Goal: Information Seeking & Learning: Check status

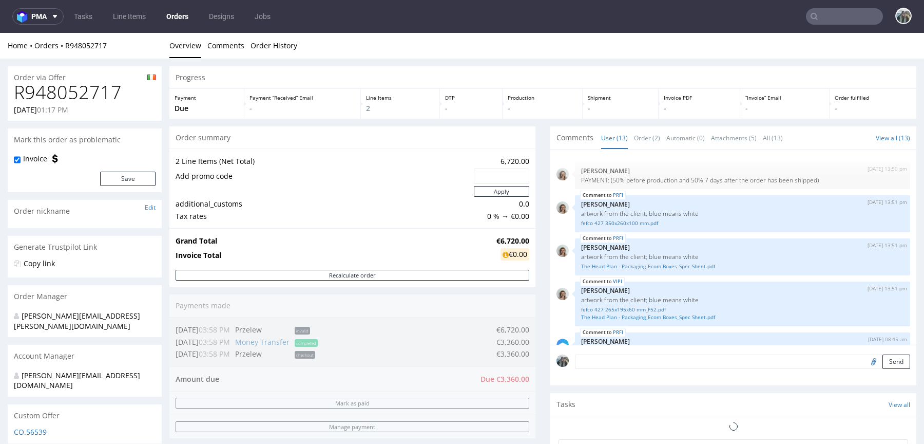
scroll to position [322, 0]
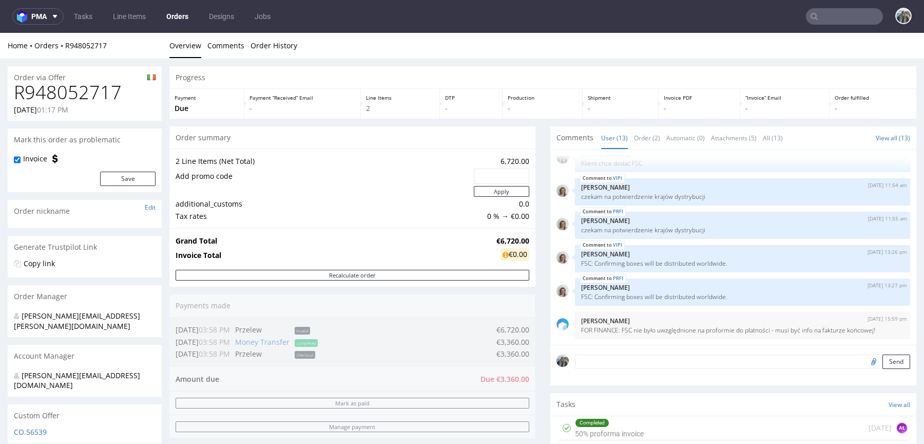
click at [98, 97] on h1 "R948052717" at bounding box center [85, 92] width 142 height 21
copy h1 "R948052717"
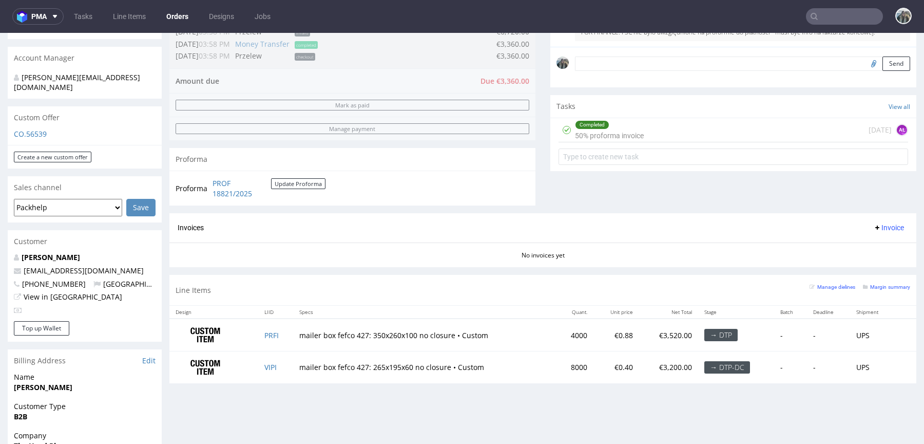
scroll to position [298, 0]
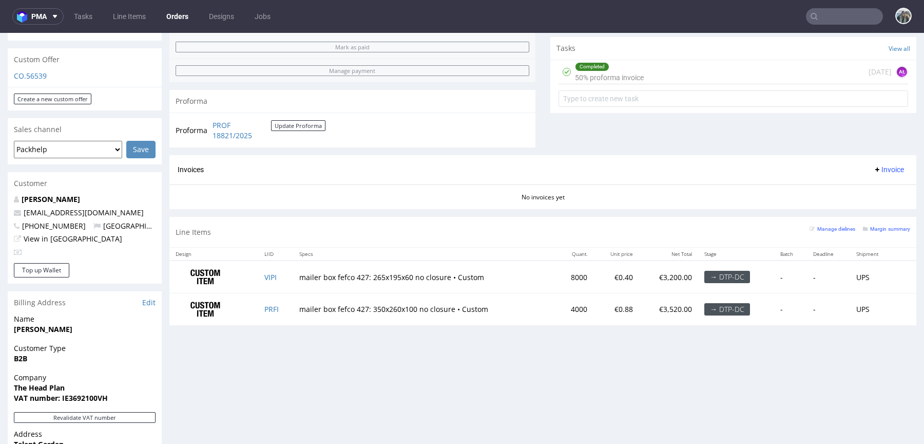
scroll to position [370, 0]
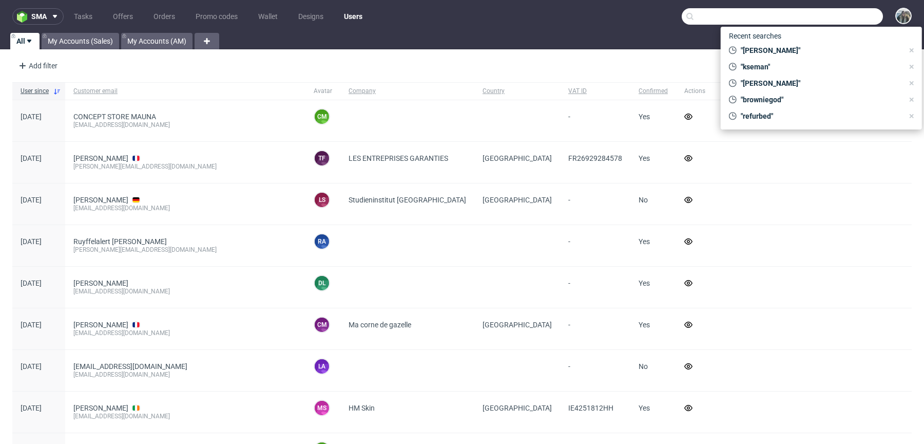
click at [837, 15] on input "text" at bounding box center [782, 16] width 201 height 16
paste input "R680965254"
type input "R680965254"
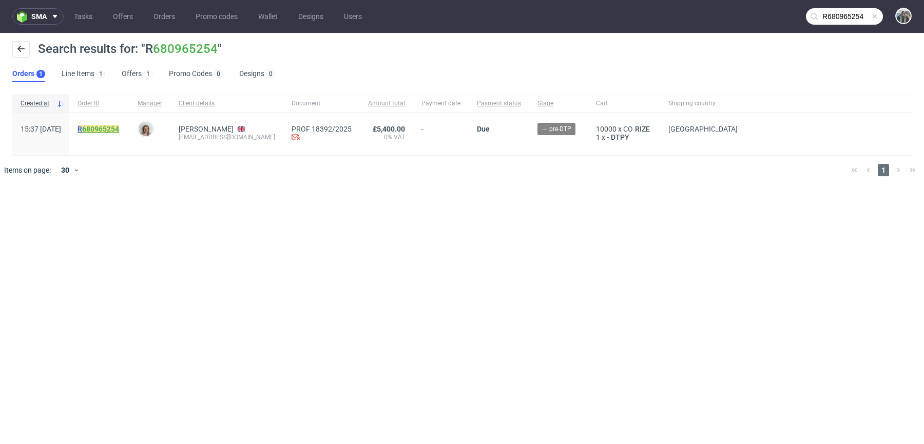
click at [119, 125] on link "680965254" at bounding box center [100, 129] width 37 height 8
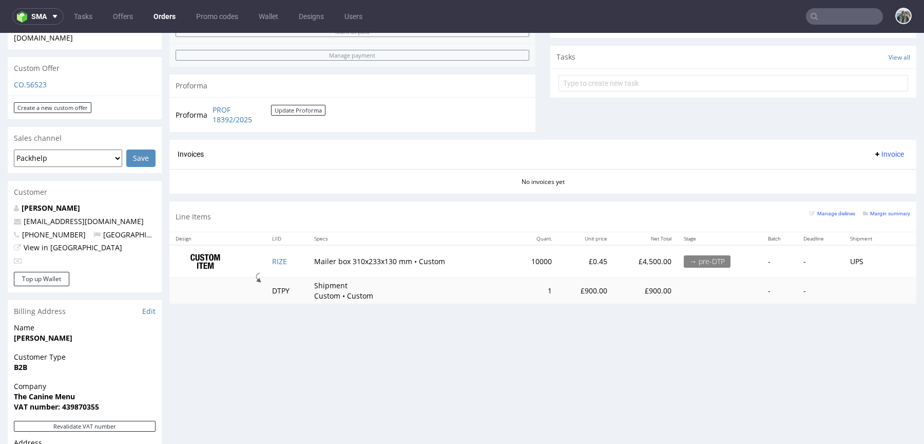
scroll to position [357, 0]
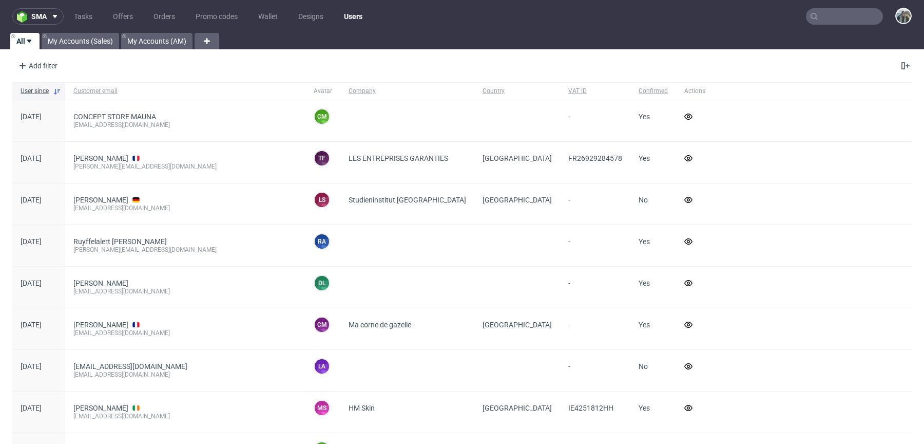
click at [815, 7] on nav "sma Tasks Offers Orders Promo codes Wallet Designs Users" at bounding box center [462, 16] width 924 height 33
click at [815, 8] on input "text" at bounding box center [844, 16] width 77 height 16
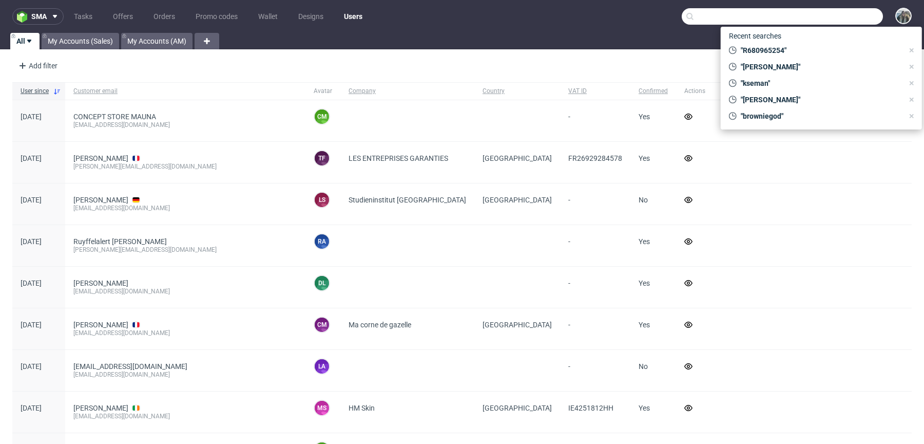
paste input "inventory@stephenandpenelope.com"
type input "inventory@stephenandpenelope.com"
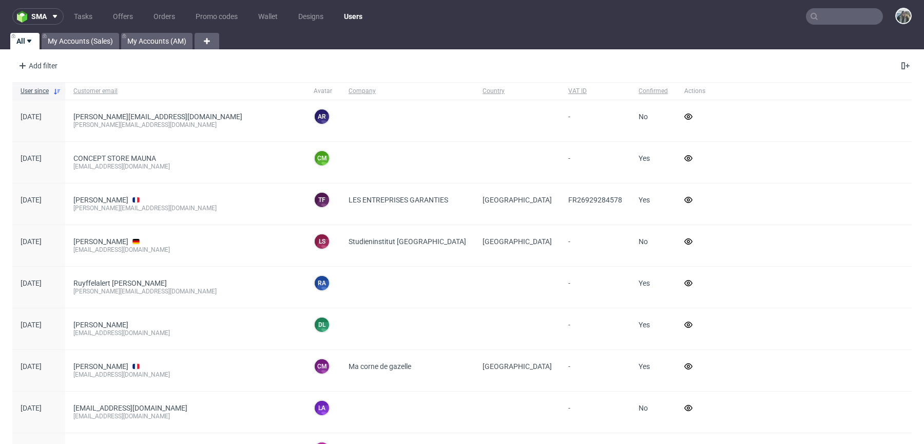
click at [830, 23] on input "text" at bounding box center [844, 16] width 77 height 16
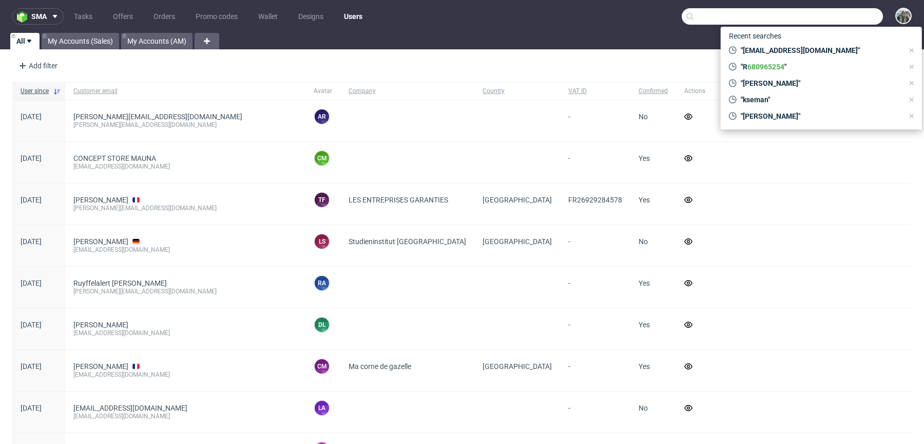
paste input "nikolaileuveld"
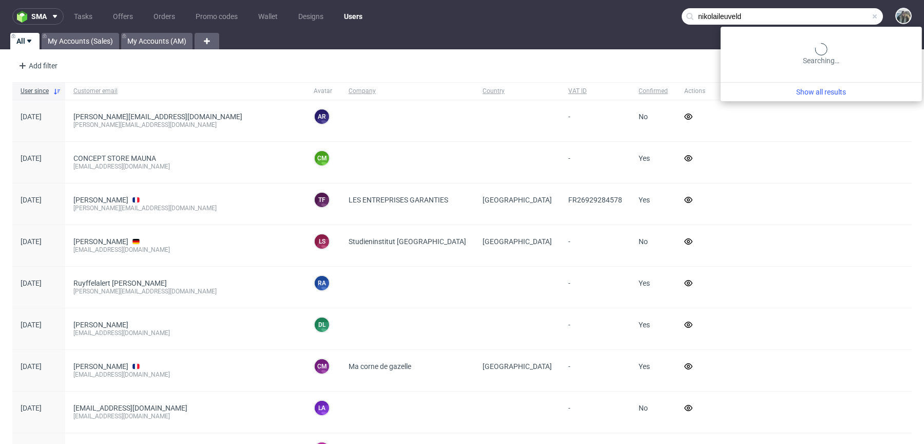
type input "nikolaileuveld"
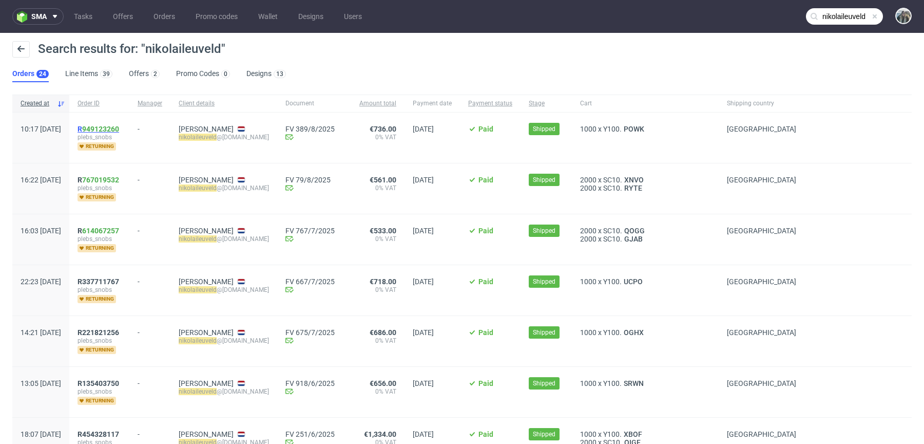
click at [119, 127] on link "949123260" at bounding box center [100, 129] width 37 height 8
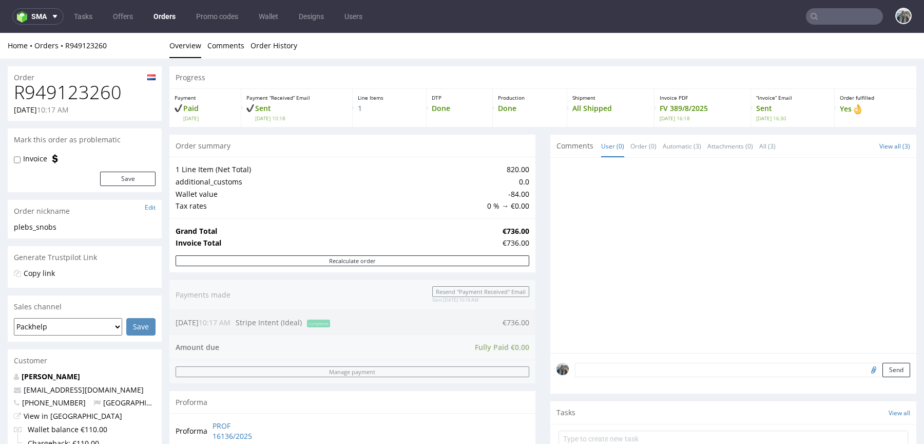
scroll to position [318, 0]
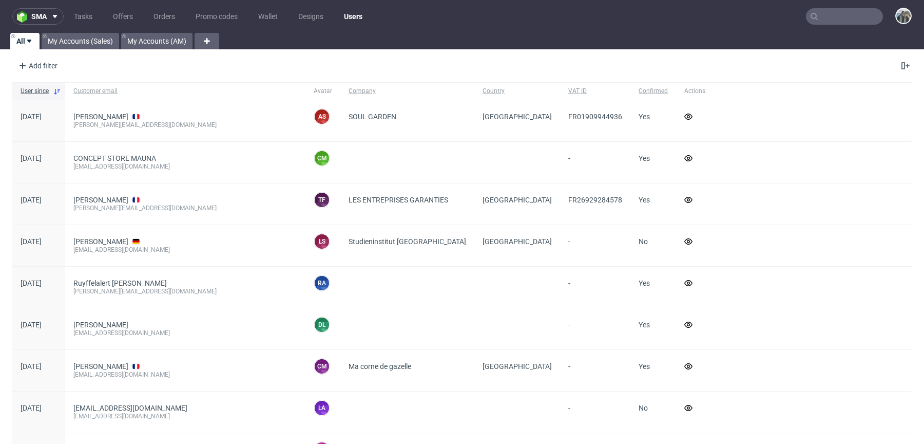
click at [846, 13] on input "text" at bounding box center [844, 16] width 77 height 16
paste input "Anaaparichi"
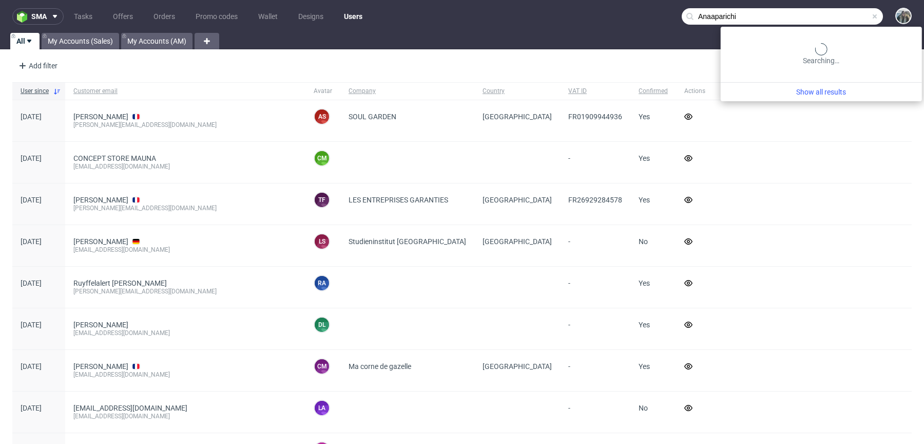
type input "Anaaparichi"
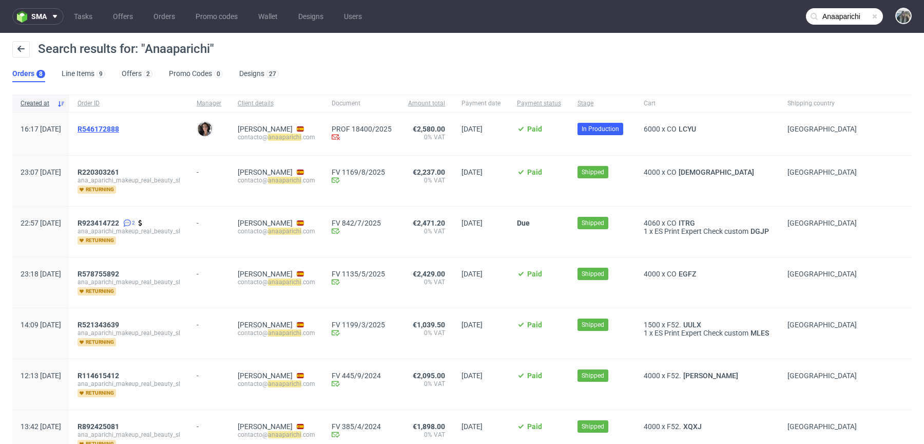
click at [119, 131] on span "R546172888" at bounding box center [99, 129] width 42 height 8
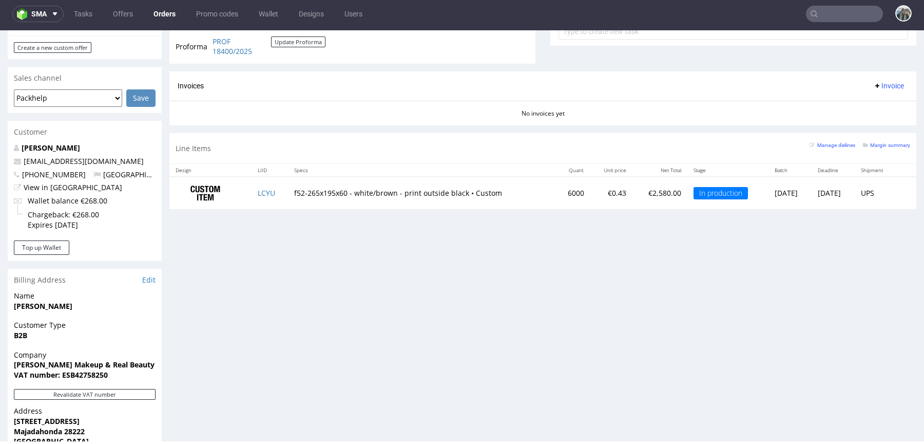
scroll to position [453, 0]
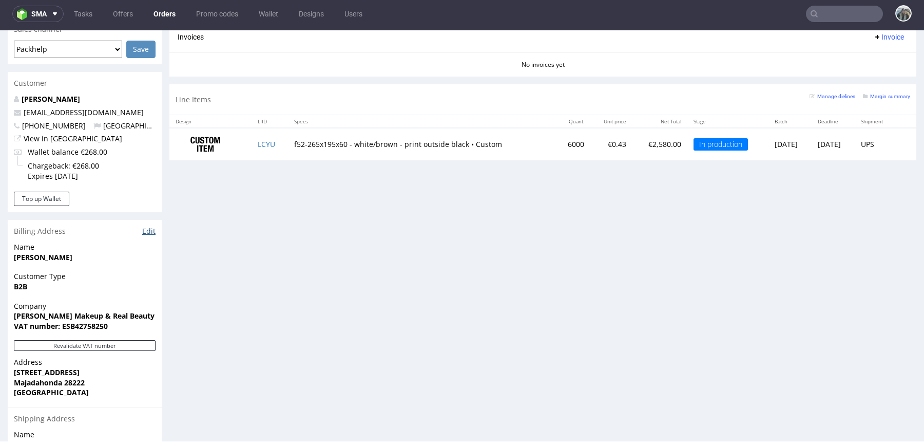
click at [145, 226] on link "Edit" at bounding box center [148, 231] width 13 height 10
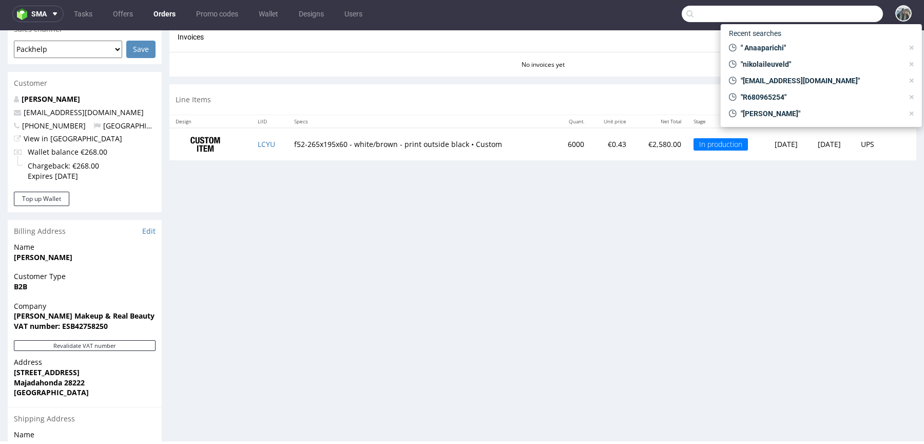
click at [818, 11] on input "text" at bounding box center [782, 14] width 201 height 16
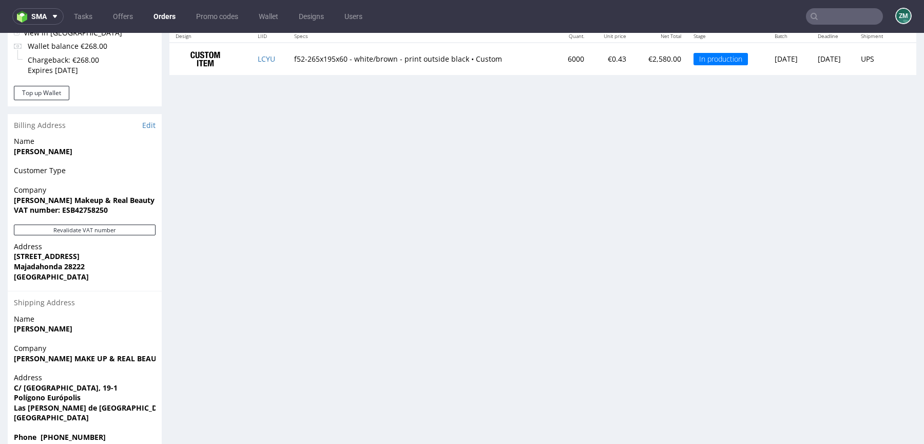
scroll to position [3, 0]
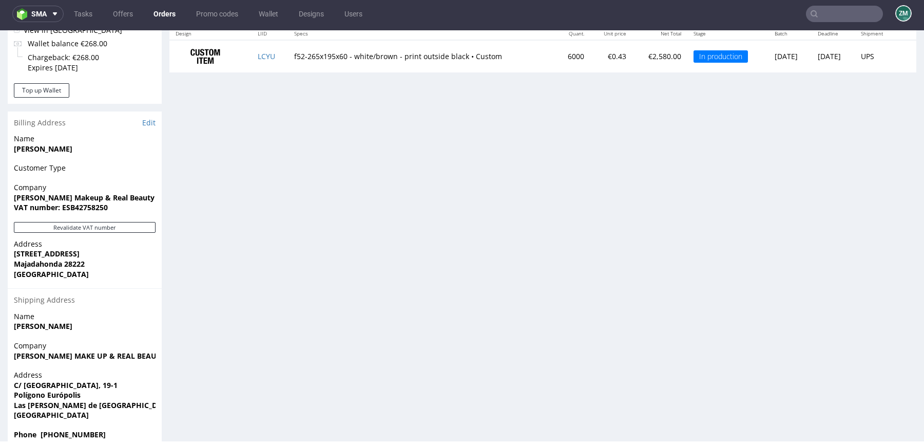
click at [851, 15] on input "text" at bounding box center [844, 14] width 77 height 16
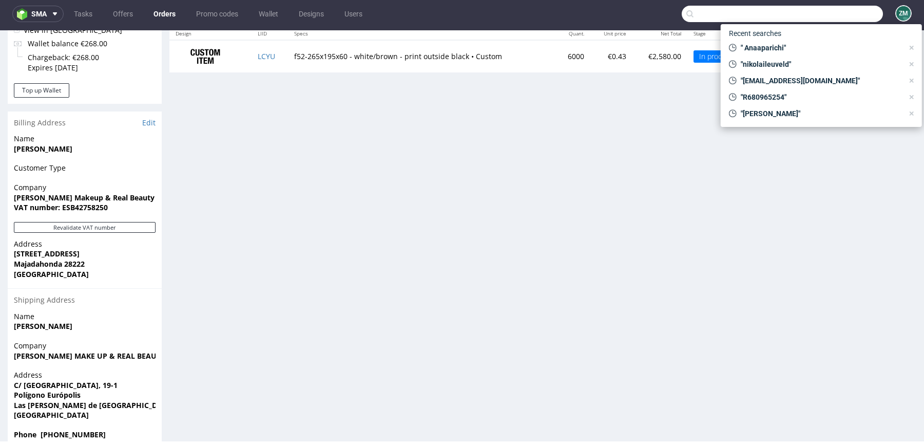
paste input "R447038020"
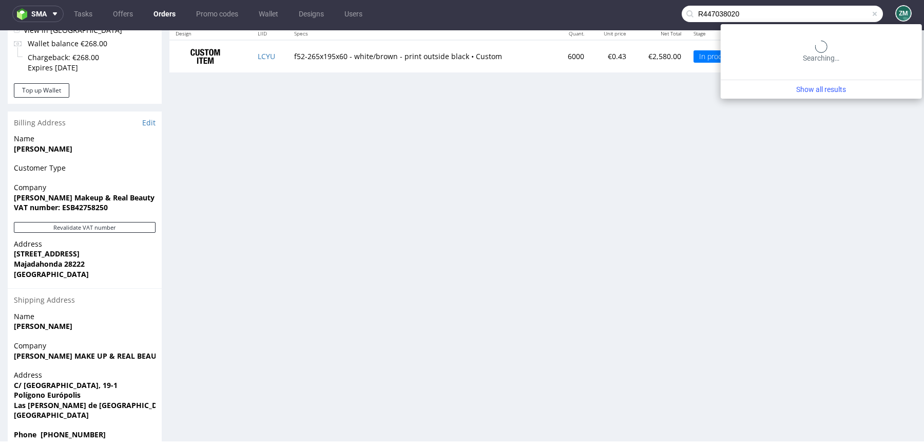
type input "R447038020"
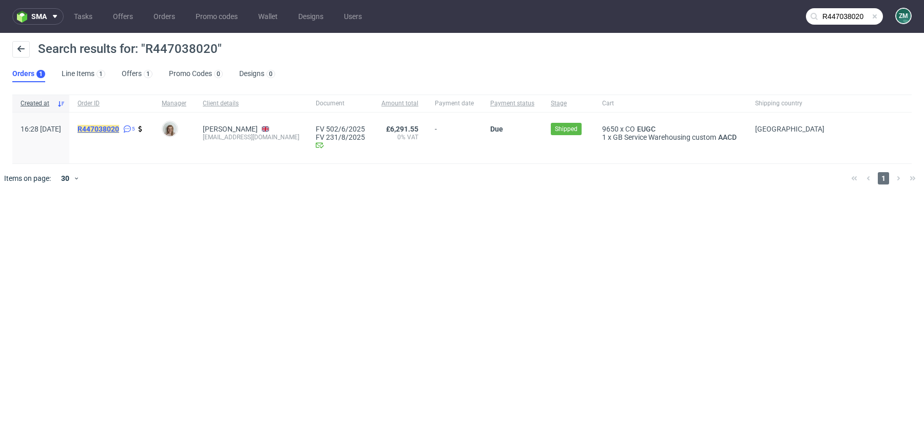
click at [131, 124] on div "R447038020 5" at bounding box center [111, 137] width 84 height 51
click at [119, 125] on mark "R447038020" at bounding box center [99, 129] width 42 height 8
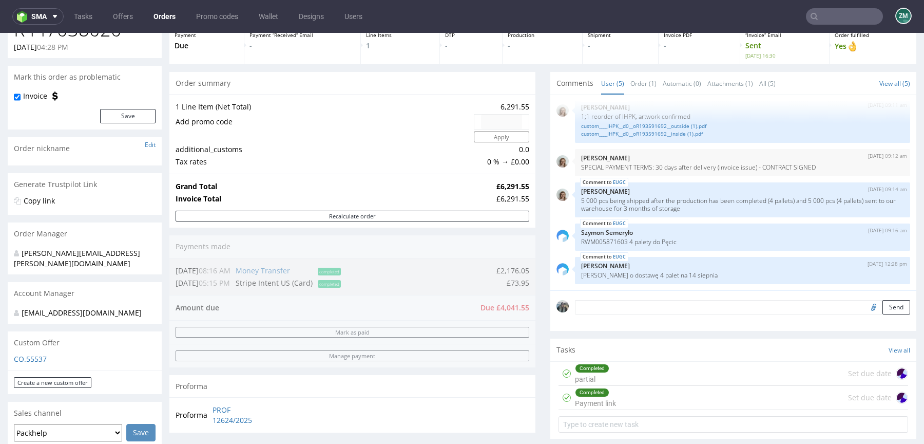
scroll to position [325, 0]
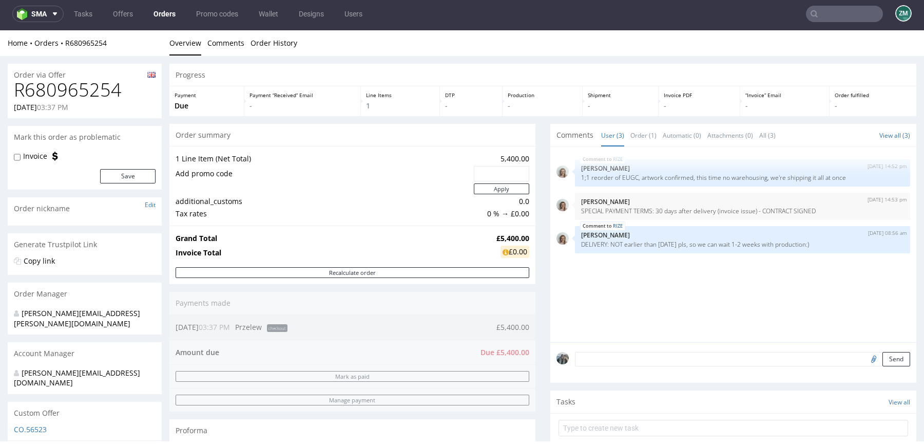
click at [102, 70] on div "Order via Offer" at bounding box center [85, 72] width 154 height 16
click at [93, 88] on h1 "R680965254" at bounding box center [85, 90] width 142 height 21
copy h1 "R680965254"
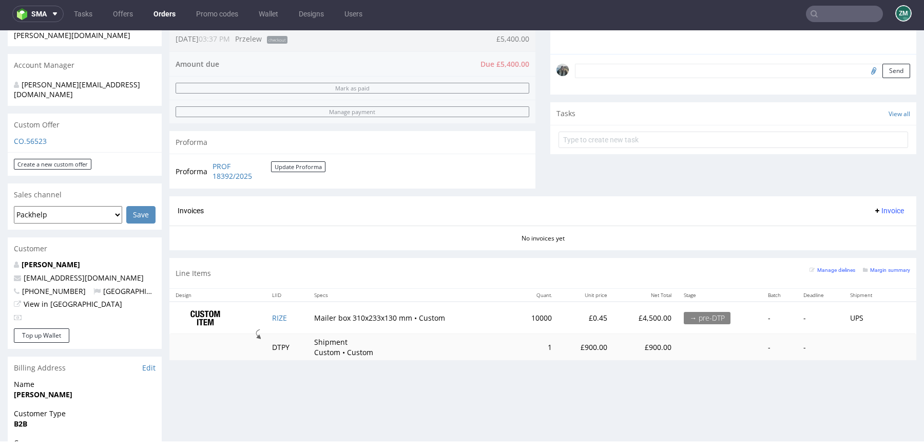
scroll to position [286, 0]
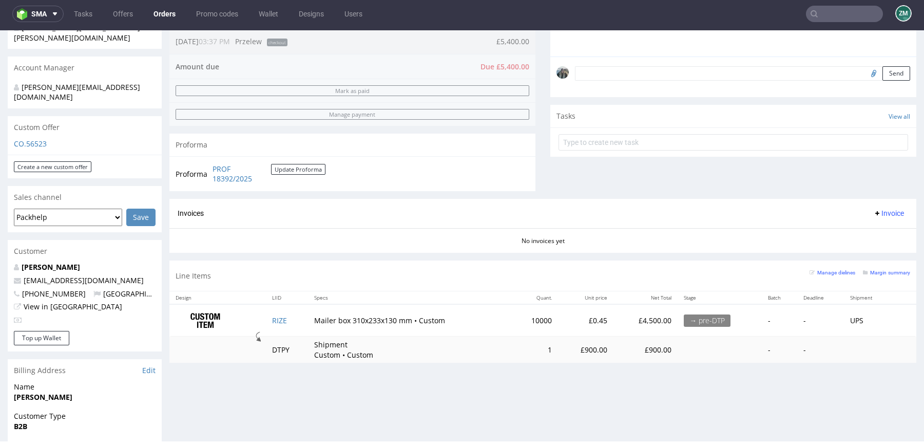
click at [314, 256] on div "Progress Payment Due Payment “Received” Email - Line Items 1 DTP - Production -…" at bounding box center [542, 74] width 747 height 593
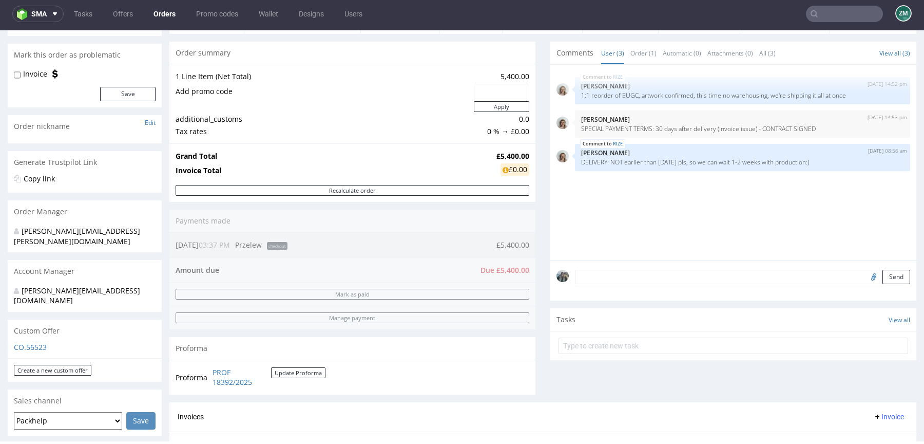
scroll to position [40, 0]
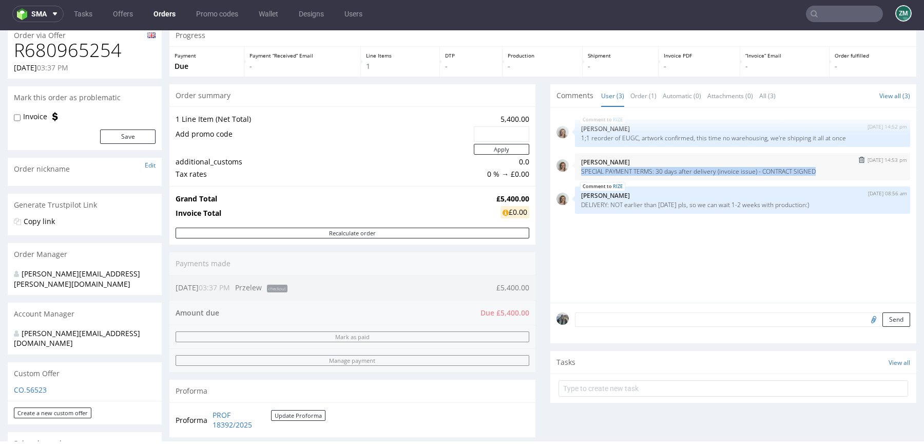
click at [578, 172] on div "3rd Sep 25 | 14:53 pm Monika Poźniak SPECIAL PAYMENT TERMS: 30 days after deliv…" at bounding box center [742, 166] width 335 height 27
copy p "SPECIAL PAYMENT TERMS: 30 days after delivery (invoice issue) - CONTRACT SIGNED"
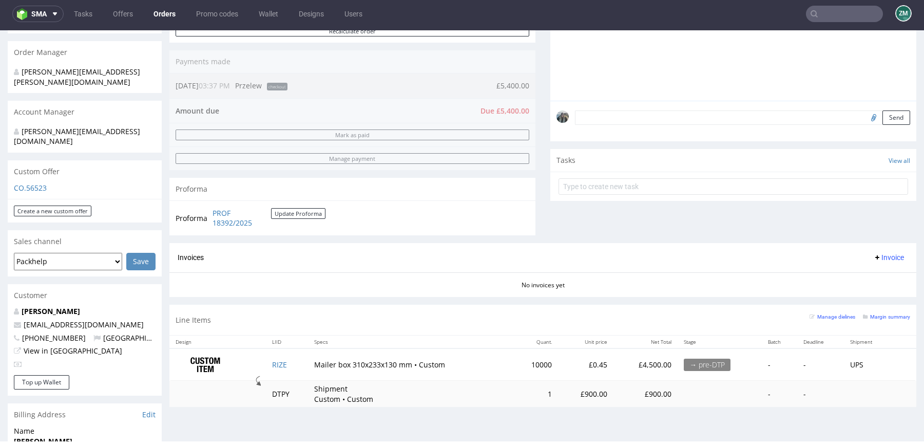
scroll to position [240, 0]
click at [276, 369] on td "RIZE" at bounding box center [287, 366] width 42 height 32
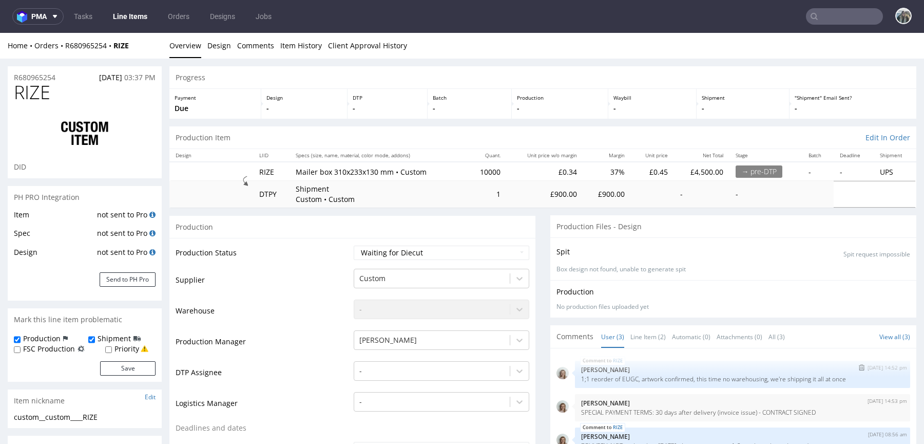
click at [622, 375] on p "1;1 reorder of EUGC, artwork confirmed, this time no warehousing, we're shippin…" at bounding box center [742, 379] width 323 height 8
copy p "EUGC"
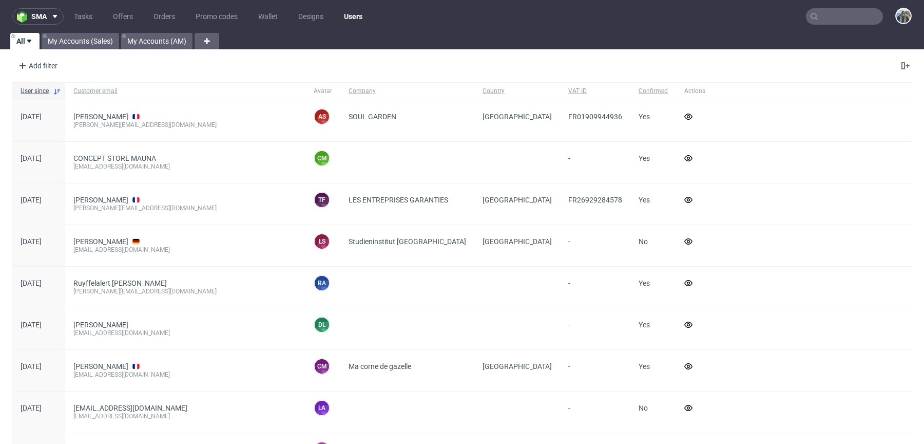
click at [841, 14] on input "text" at bounding box center [844, 16] width 77 height 16
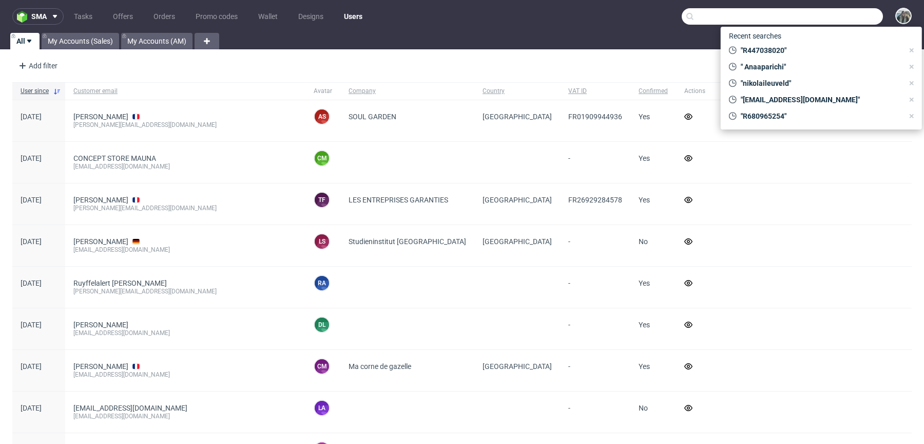
paste input "EUGC"
type input "EUGC"
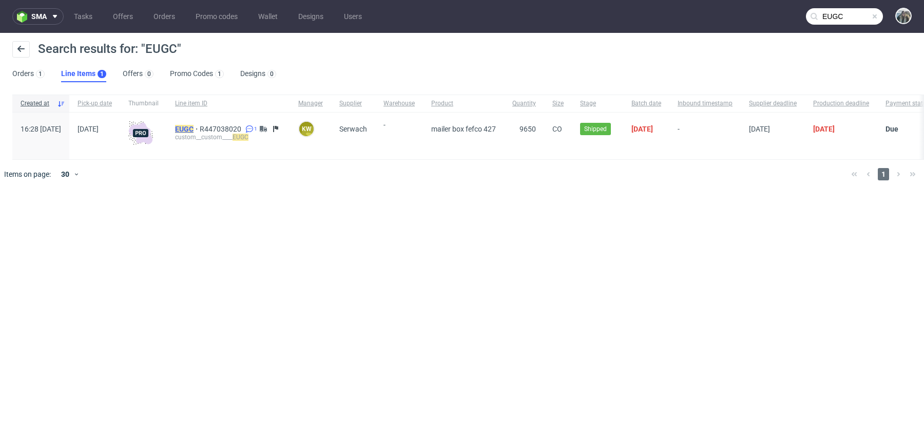
click at [194, 131] on mark "EUGC" at bounding box center [184, 129] width 18 height 8
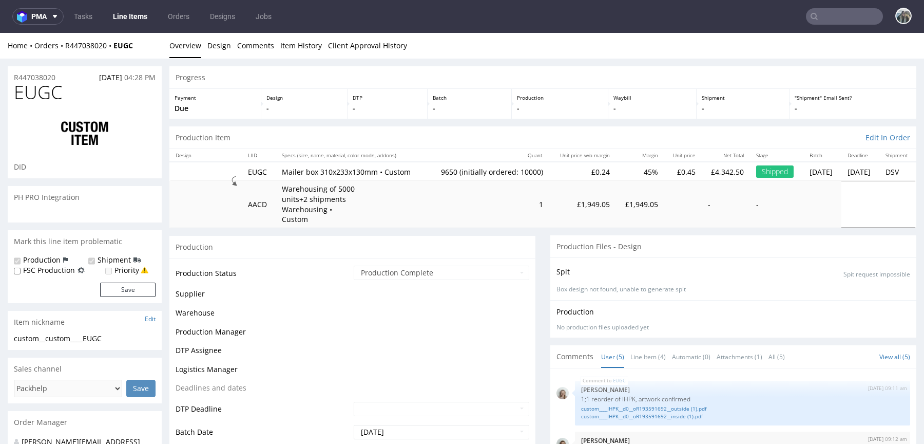
scroll to position [9, 0]
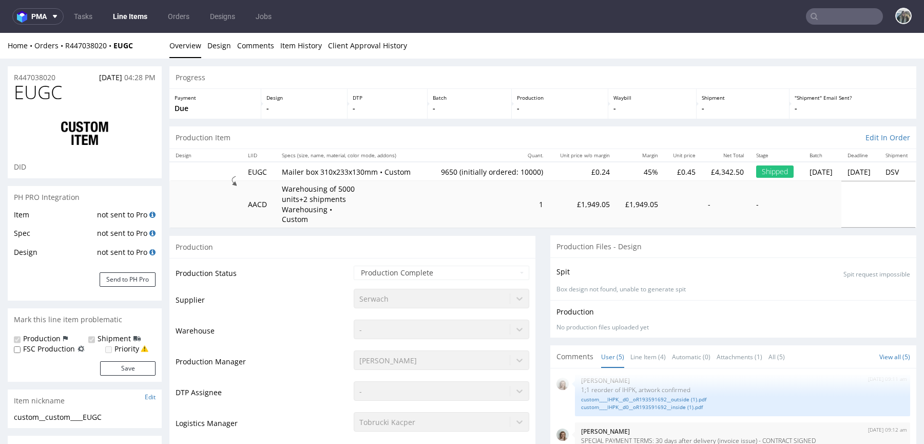
select select "in_progress"
